Goal: Transaction & Acquisition: Subscribe to service/newsletter

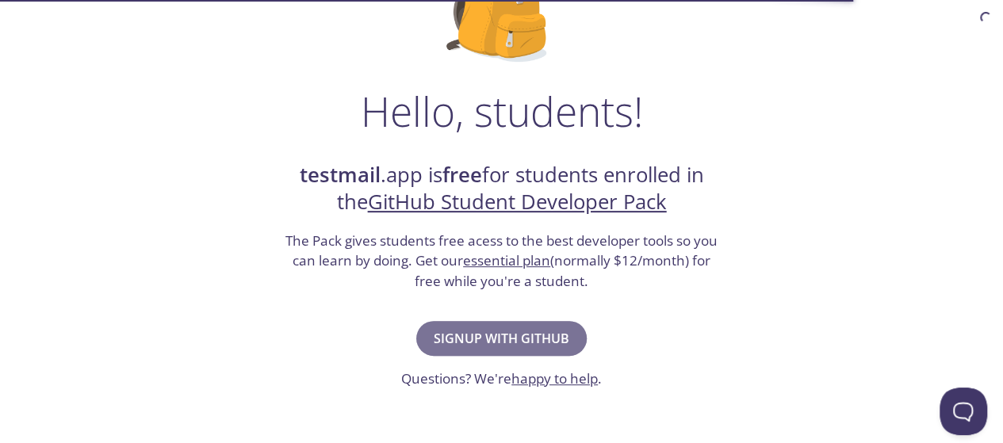
click at [542, 330] on span "Signup with GitHub" at bounding box center [502, 338] width 136 height 22
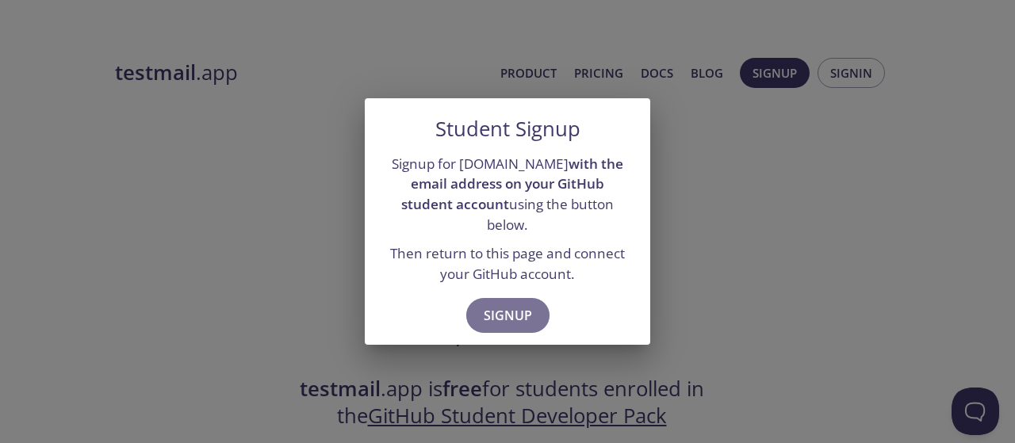
click at [521, 316] on span "Signup" at bounding box center [508, 315] width 48 height 22
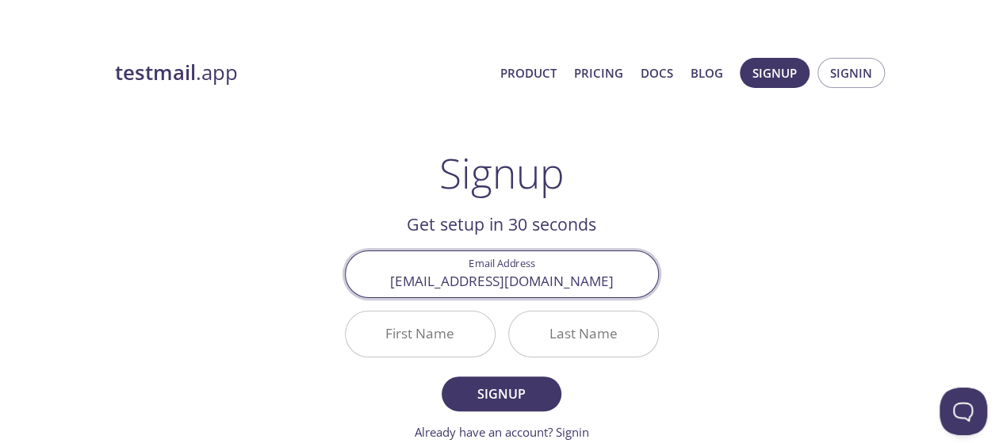
type input "[EMAIL_ADDRESS][DOMAIN_NAME]"
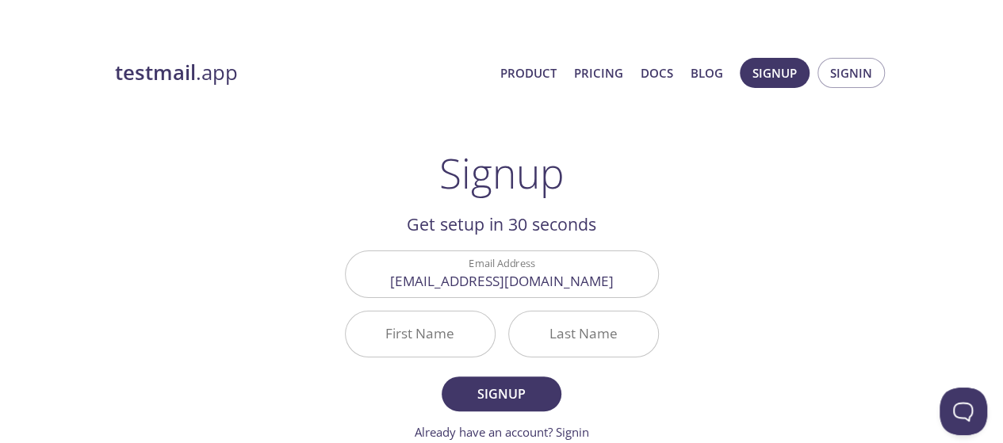
click at [760, 296] on div "testmail .app Product Pricing Docs Blog Signup Signin Signup Get setup in 30 se…" at bounding box center [502, 412] width 812 height 728
click at [439, 327] on input "First Name" at bounding box center [420, 334] width 149 height 45
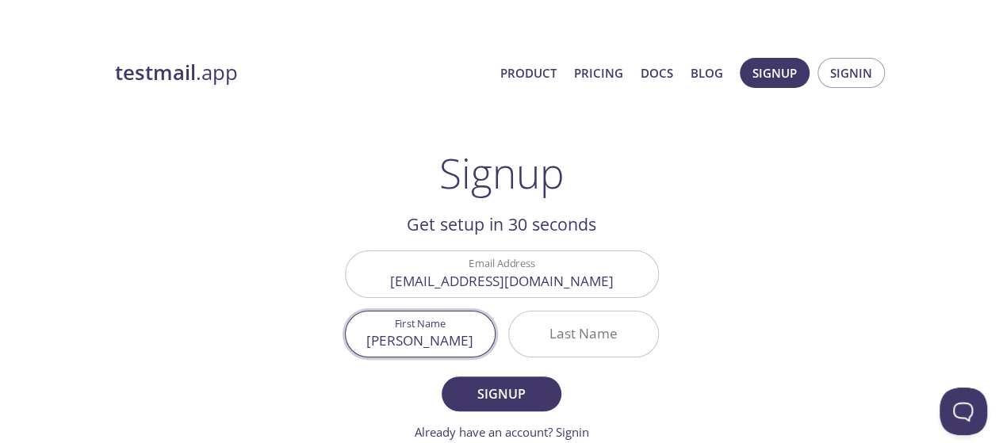
type input "[PERSON_NAME]"
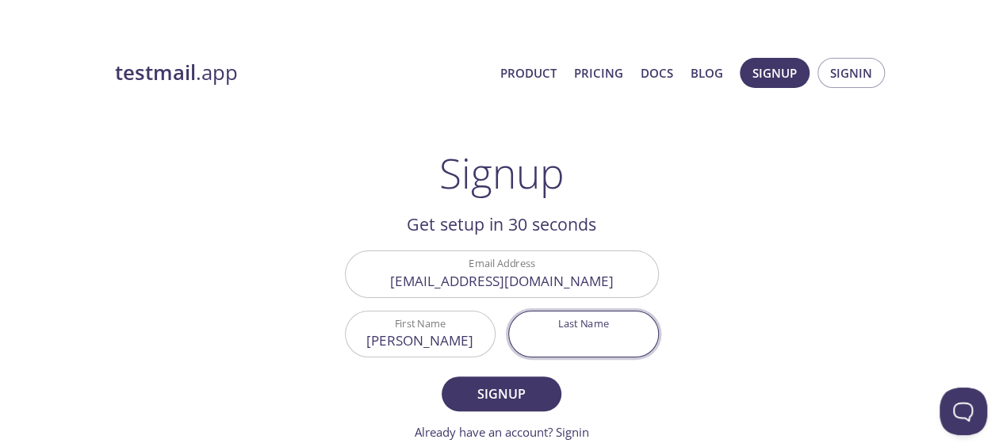
click at [580, 345] on input "Last Name" at bounding box center [583, 334] width 149 height 45
type input "Akinyemi"
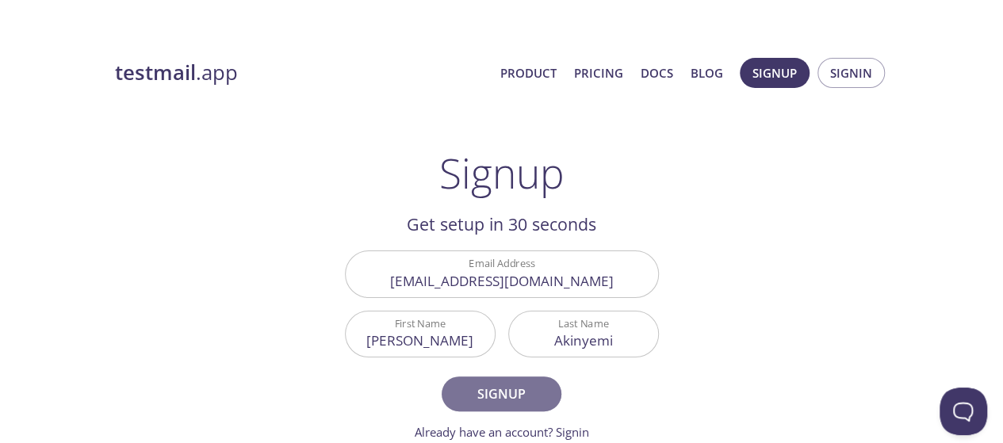
click at [521, 381] on button "Signup" at bounding box center [501, 394] width 119 height 35
